Goal: Find specific page/section

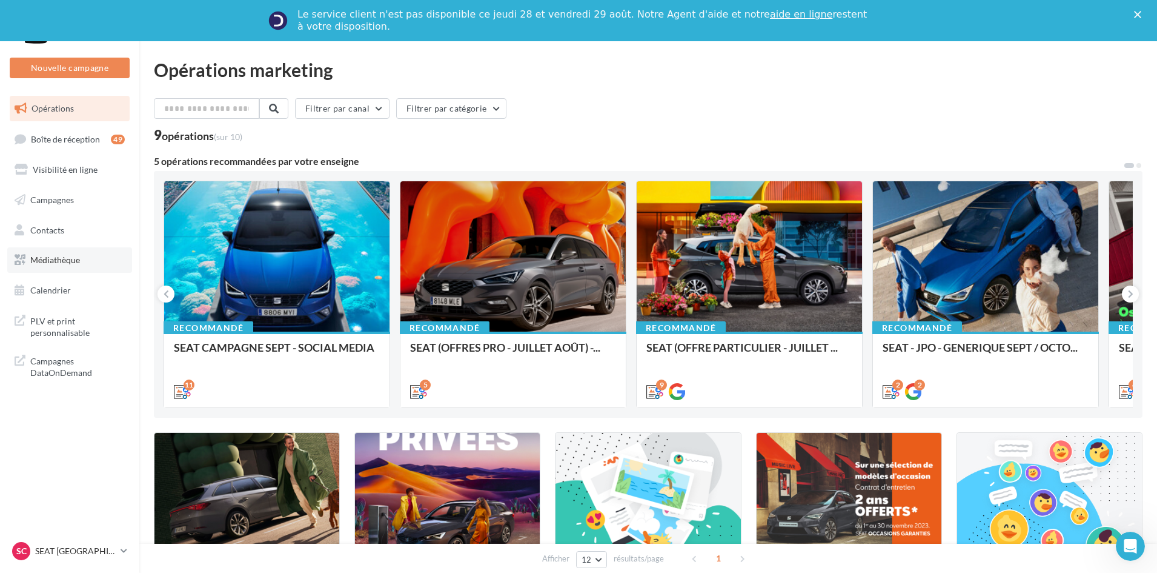
click at [72, 258] on span "Médiathèque" at bounding box center [55, 259] width 50 height 10
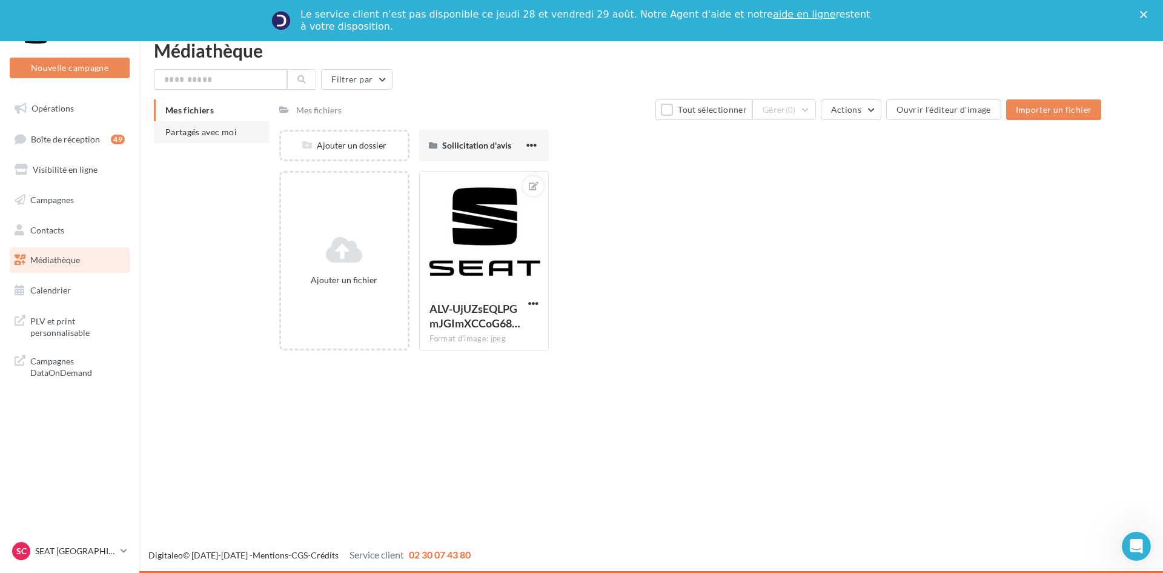
click at [190, 133] on span "Partagés avec moi" at bounding box center [200, 132] width 71 height 10
